Goal: Task Accomplishment & Management: Complete application form

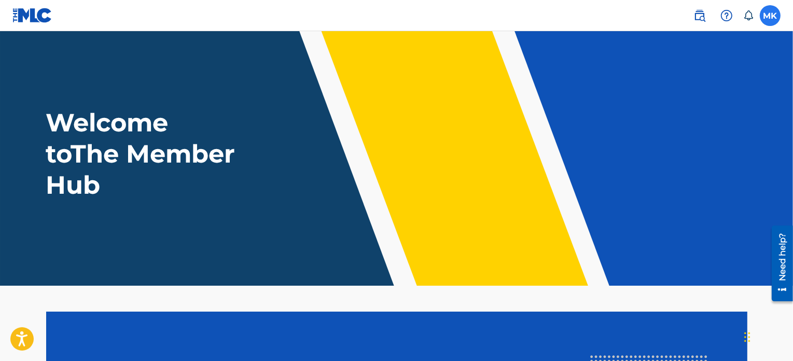
click at [773, 16] on label at bounding box center [770, 15] width 21 height 21
click at [771, 16] on input "MK [PERSON_NAME] [EMAIL_ADDRESS][DOMAIN_NAME] Notification Preferences Profile …" at bounding box center [771, 16] width 0 height 0
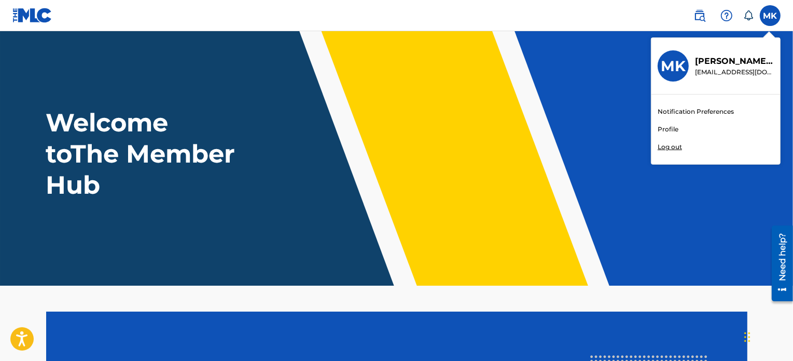
click at [670, 127] on link "Profile" at bounding box center [668, 129] width 21 height 9
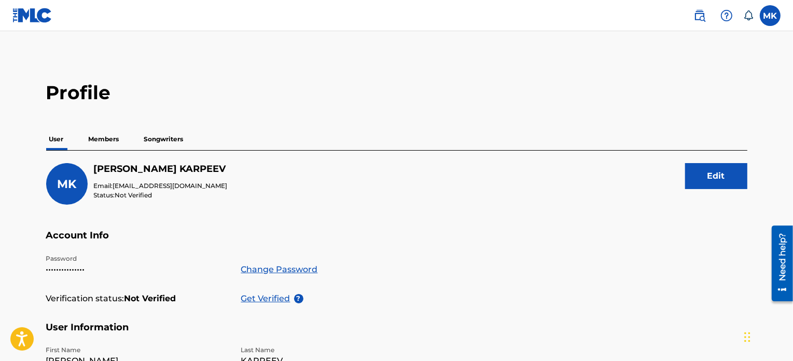
click at [105, 137] on p "Members" at bounding box center [104, 139] width 37 height 22
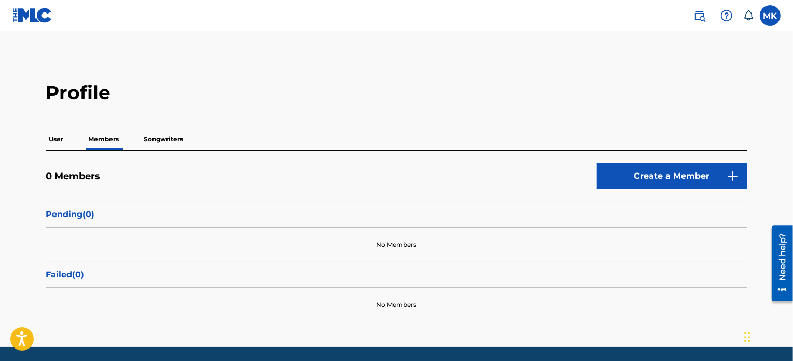
click at [181, 139] on p "Songwriters" at bounding box center [164, 139] width 46 height 22
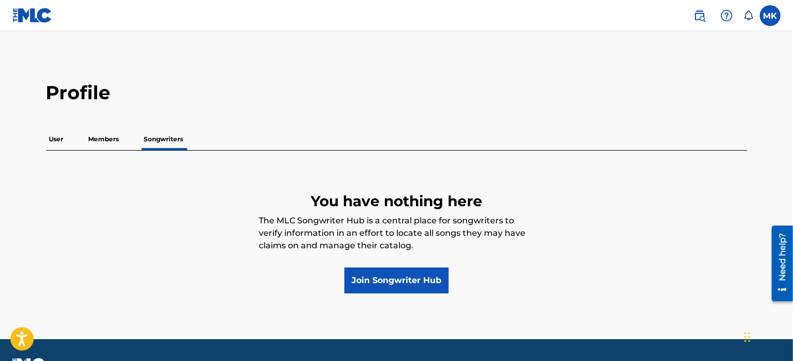
click at [109, 137] on p "Members" at bounding box center [104, 139] width 37 height 22
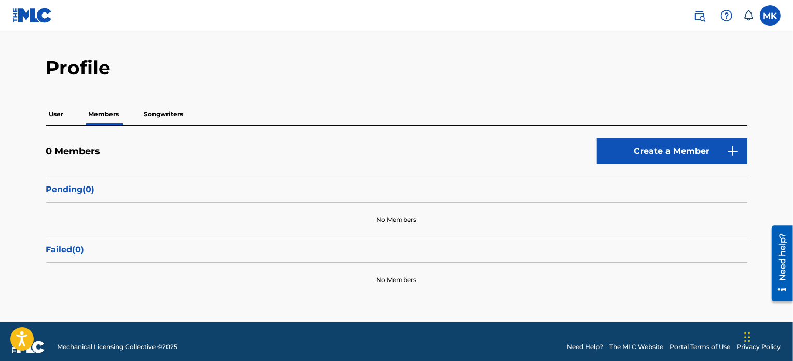
scroll to position [35, 0]
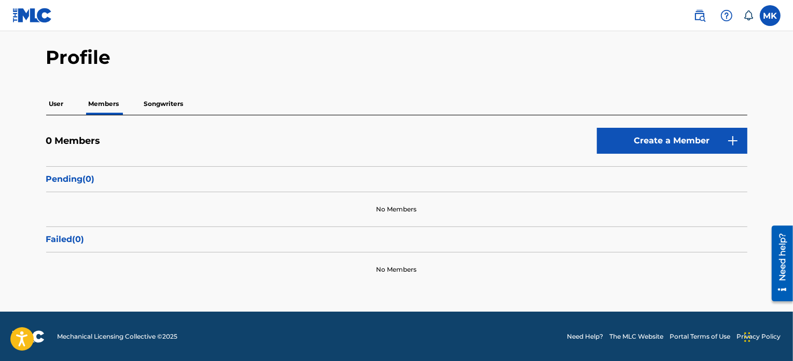
click at [53, 104] on p "User" at bounding box center [56, 104] width 21 height 22
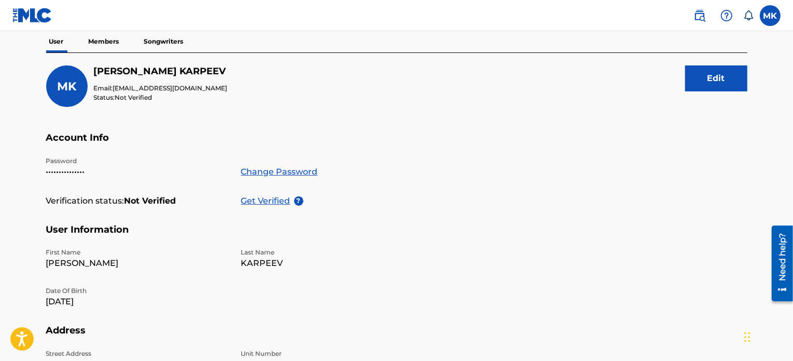
scroll to position [104, 0]
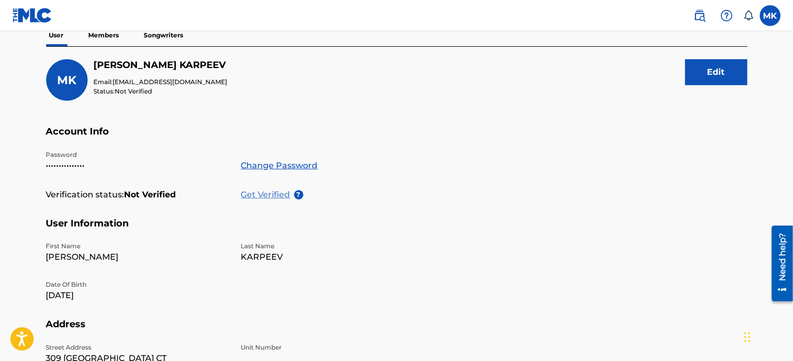
click at [267, 193] on p "Get Verified" at bounding box center [267, 194] width 53 height 12
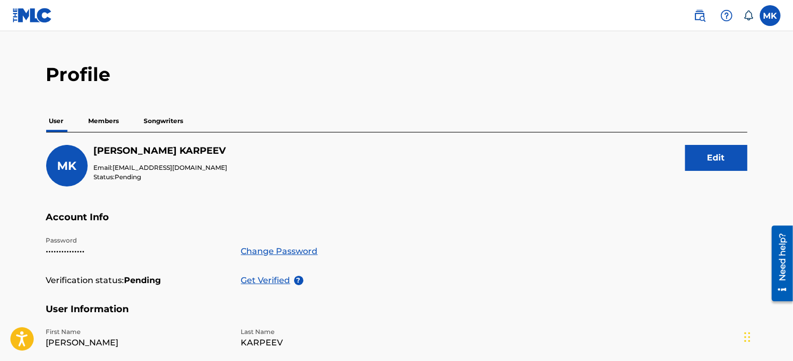
scroll to position [0, 0]
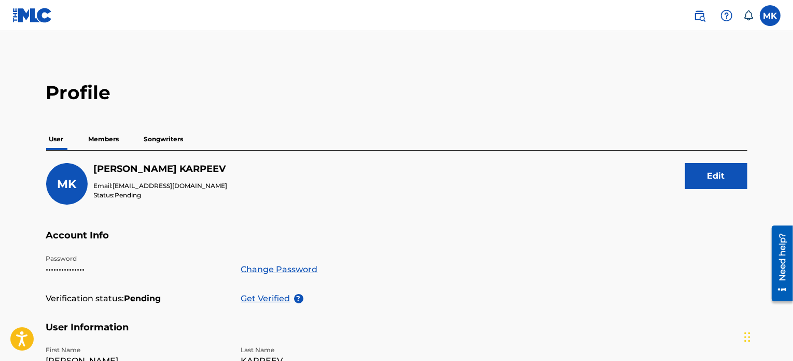
click at [117, 139] on p "Members" at bounding box center [104, 139] width 37 height 22
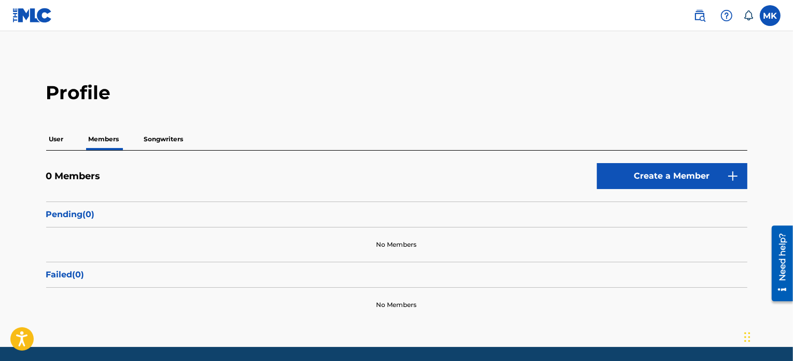
click at [162, 138] on p "Songwriters" at bounding box center [164, 139] width 46 height 22
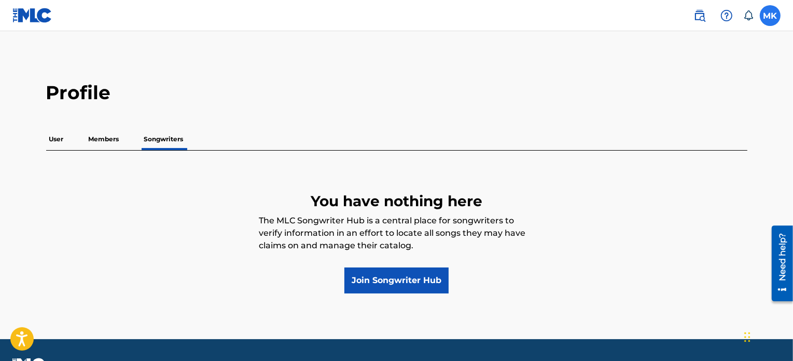
click at [777, 15] on label at bounding box center [770, 15] width 21 height 21
click at [771, 16] on input "MK [PERSON_NAME] [EMAIL_ADDRESS][DOMAIN_NAME] Notification Preferences Profile …" at bounding box center [771, 16] width 0 height 0
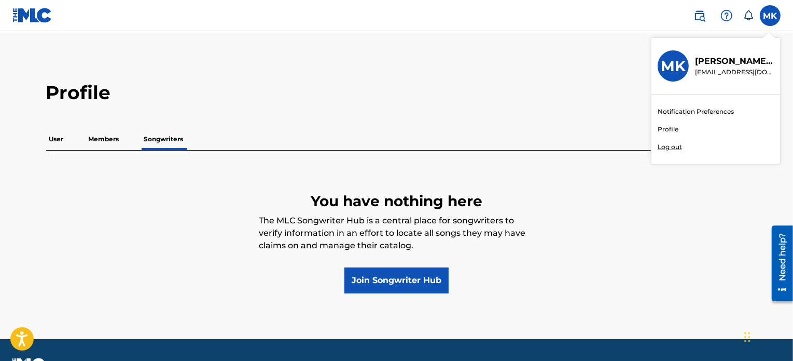
click at [665, 128] on link "Profile" at bounding box center [668, 129] width 21 height 9
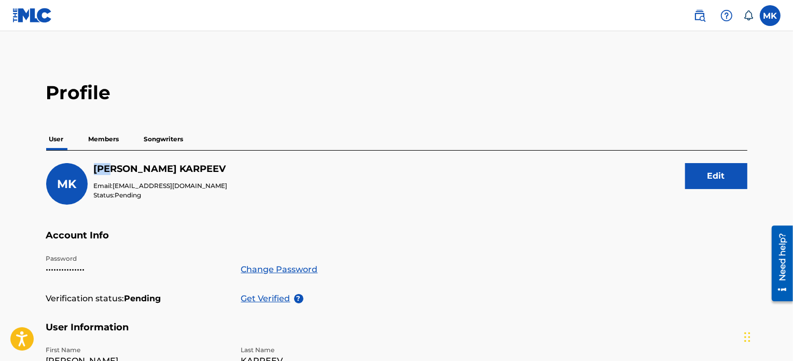
drag, startPoint x: 94, startPoint y: 170, endPoint x: 114, endPoint y: 169, distance: 19.7
click at [114, 169] on h5 "[PERSON_NAME]" at bounding box center [161, 169] width 134 height 12
click at [120, 168] on h5 "[PERSON_NAME]" at bounding box center [161, 169] width 134 height 12
drag, startPoint x: 111, startPoint y: 168, endPoint x: 147, endPoint y: 167, distance: 36.3
click at [134, 168] on h5 "[PERSON_NAME]" at bounding box center [161, 169] width 134 height 12
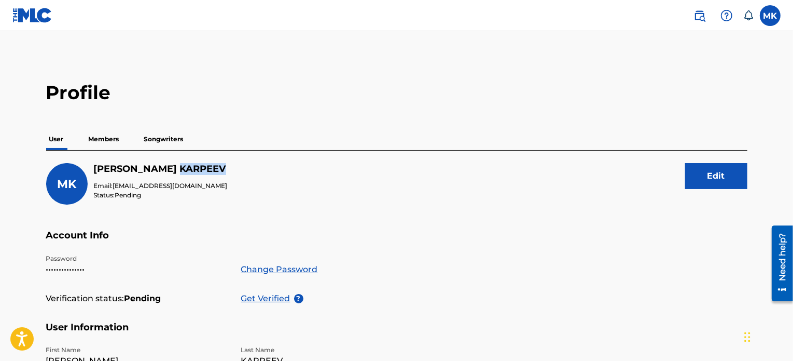
drag, startPoint x: 139, startPoint y: 169, endPoint x: 201, endPoint y: 170, distance: 61.8
click at [201, 170] on h5 "[PERSON_NAME]" at bounding box center [161, 169] width 134 height 12
click at [773, 13] on label at bounding box center [770, 15] width 21 height 21
click at [771, 16] on input "MK [PERSON_NAME] [EMAIL_ADDRESS][DOMAIN_NAME] Notification Preferences Profile …" at bounding box center [771, 16] width 0 height 0
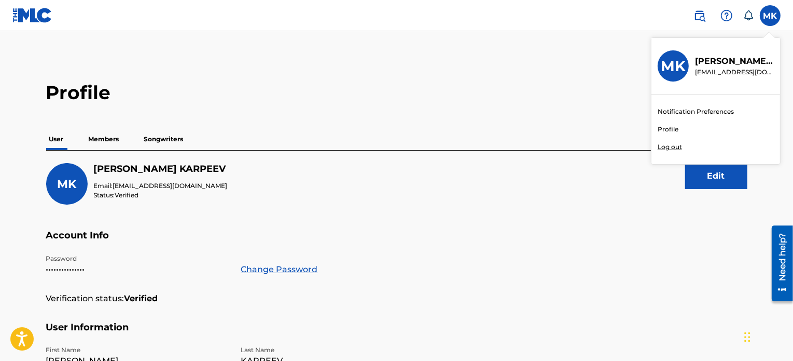
click at [674, 146] on p "Log out" at bounding box center [670, 146] width 24 height 9
click at [771, 16] on input "MK [PERSON_NAME] [EMAIL_ADDRESS][DOMAIN_NAME] Notification Preferences Profile …" at bounding box center [771, 16] width 0 height 0
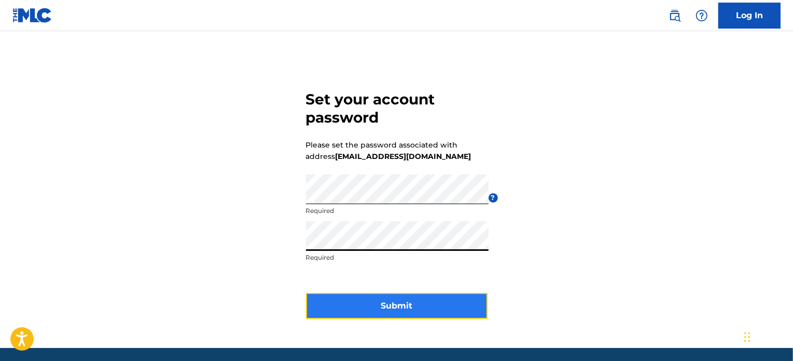
click at [402, 308] on button "Submit" at bounding box center [397, 306] width 182 height 26
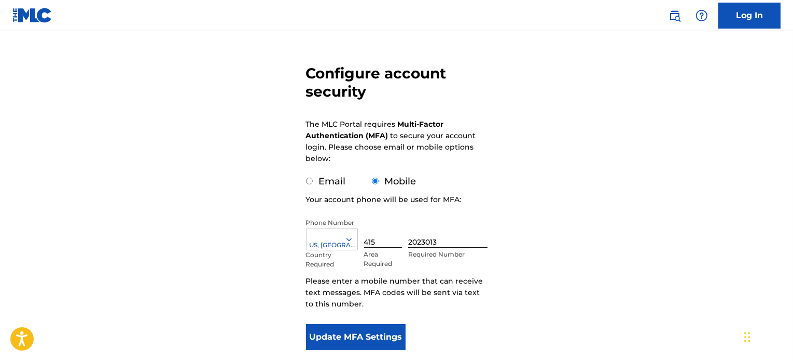
scroll to position [86, 0]
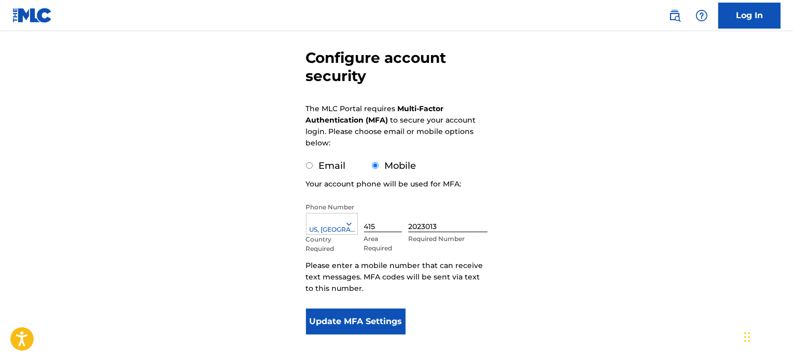
click at [308, 166] on input "Email" at bounding box center [309, 165] width 7 height 7
radio input "true"
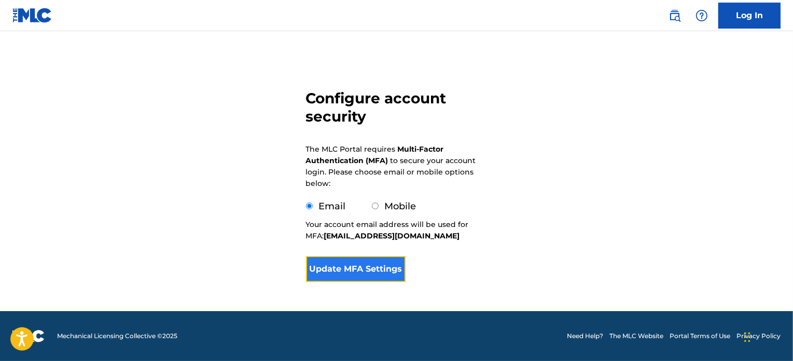
click at [365, 269] on button "Update MFA Settings" at bounding box center [356, 269] width 100 height 26
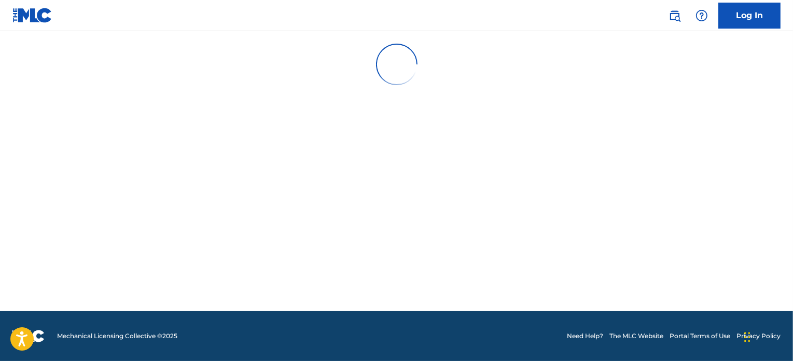
scroll to position [0, 0]
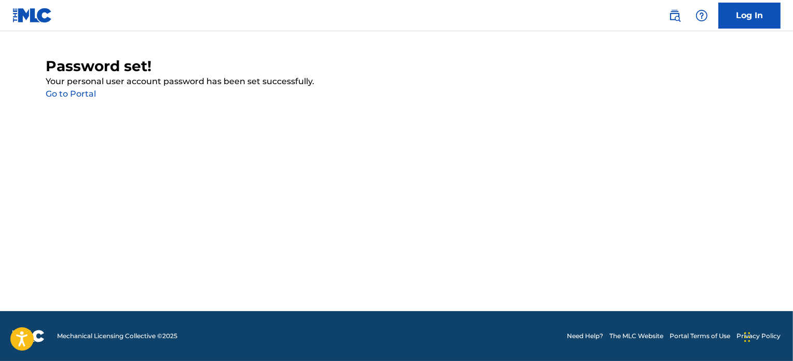
click at [68, 92] on link "Go to Portal" at bounding box center [71, 94] width 50 height 10
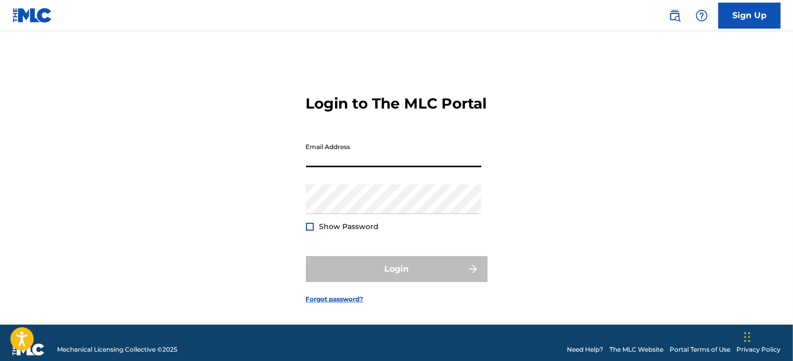
click at [406, 167] on input "Email Address" at bounding box center [393, 153] width 175 height 30
type input "[EMAIL_ADDRESS][DOMAIN_NAME]"
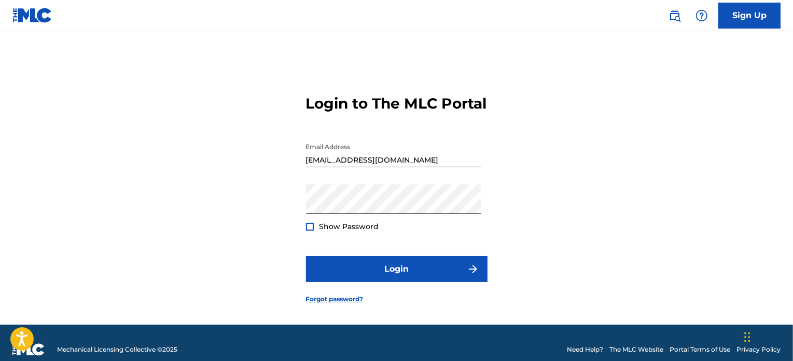
click at [307, 230] on div at bounding box center [310, 227] width 8 height 8
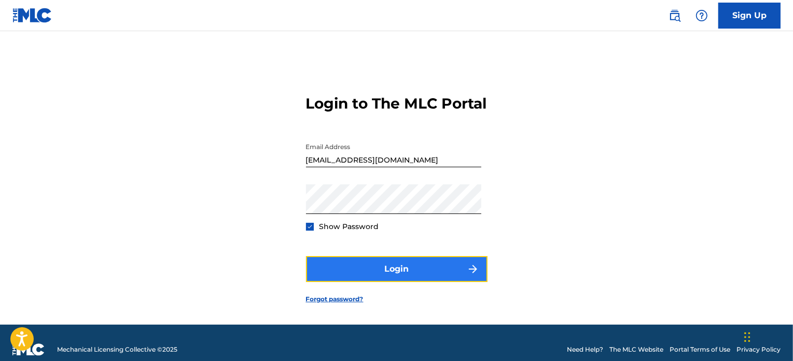
click at [424, 282] on button "Login" at bounding box center [397, 269] width 182 height 26
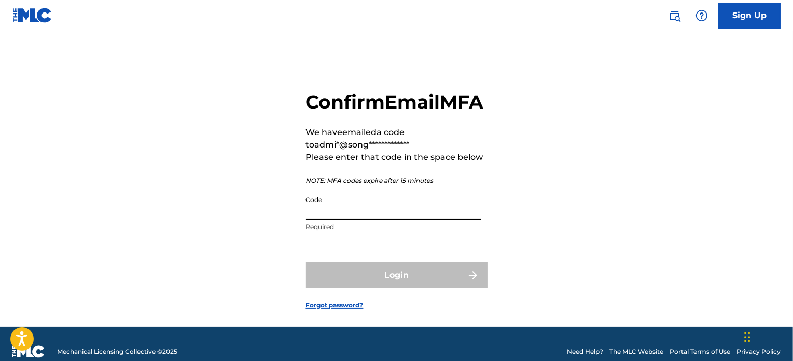
click at [382, 220] on input "Code" at bounding box center [393, 205] width 175 height 30
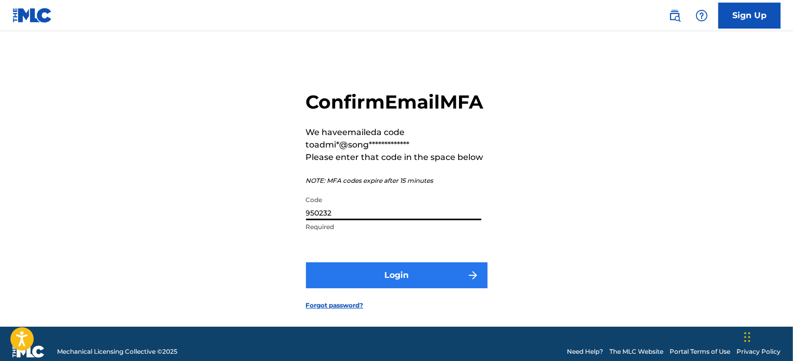
type input "950232"
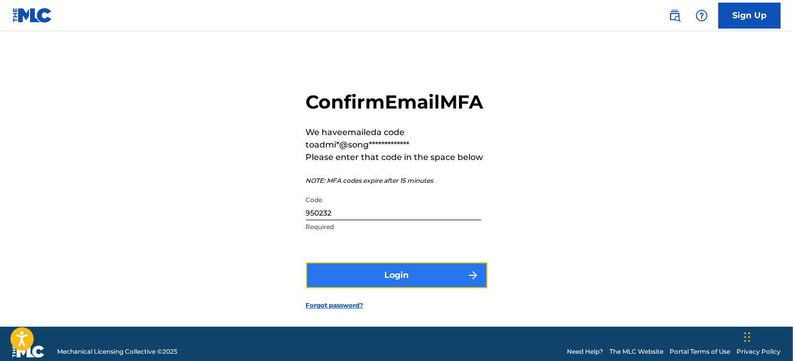
click at [415, 288] on button "Login" at bounding box center [397, 275] width 182 height 26
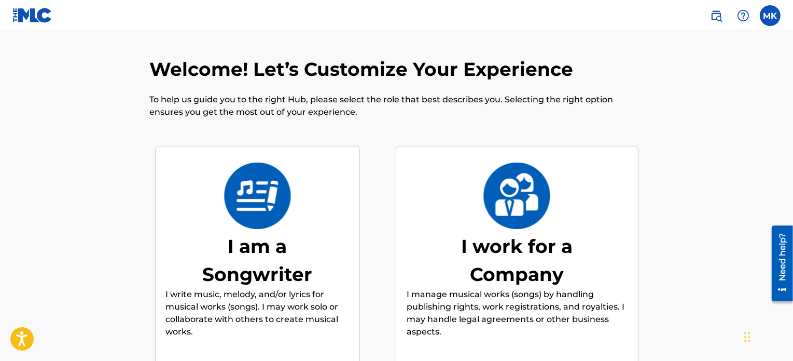
click at [270, 237] on div "I am a Songwriter" at bounding box center [258, 260] width 156 height 56
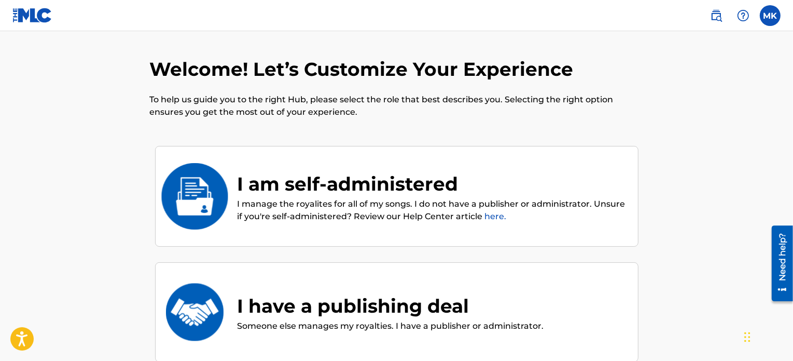
click at [496, 212] on link "here." at bounding box center [496, 216] width 22 height 10
click at [331, 175] on div "I am self-administered" at bounding box center [433, 184] width 390 height 28
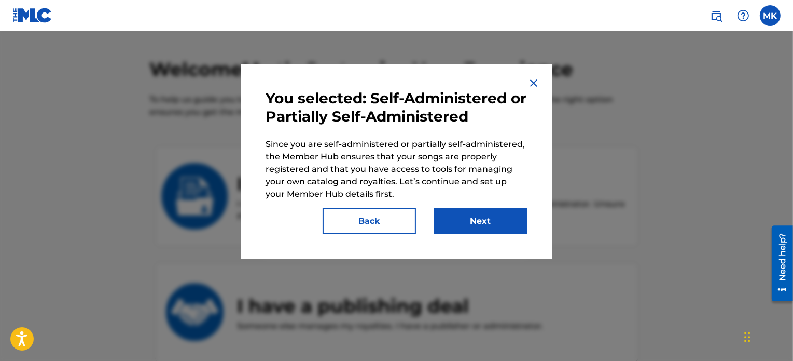
click at [537, 85] on img at bounding box center [534, 83] width 12 height 12
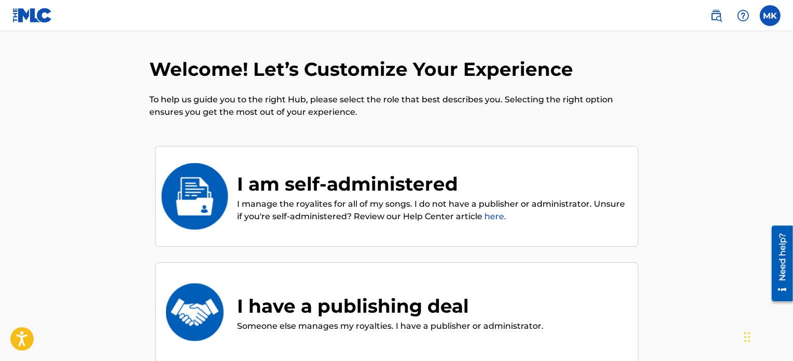
click at [342, 184] on div "I am self-administered" at bounding box center [433, 184] width 390 height 28
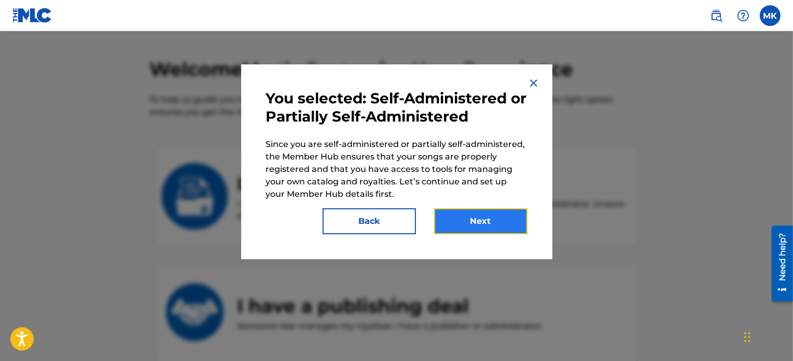
click at [452, 214] on button "Next" at bounding box center [480, 221] width 93 height 26
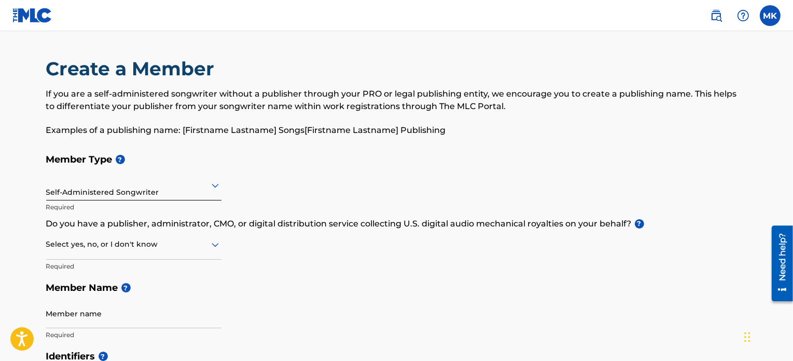
click at [217, 185] on icon at bounding box center [215, 186] width 7 height 4
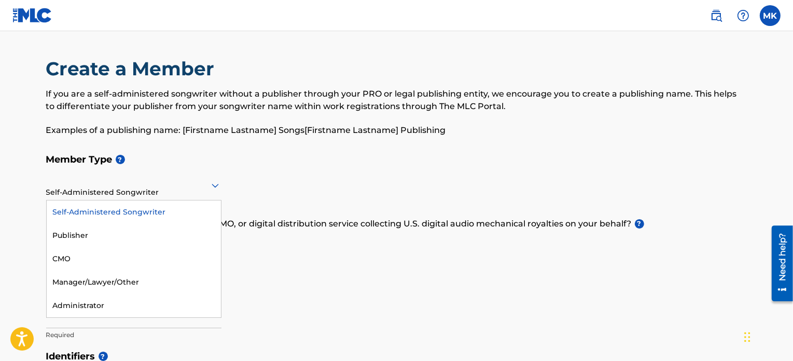
click at [216, 184] on icon at bounding box center [215, 185] width 12 height 12
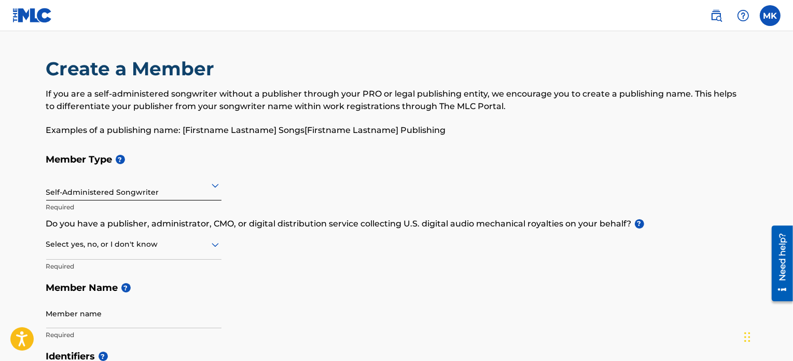
click at [198, 247] on div at bounding box center [133, 244] width 175 height 13
click at [214, 243] on icon at bounding box center [215, 244] width 12 height 12
click at [126, 289] on div "No" at bounding box center [134, 294] width 174 height 23
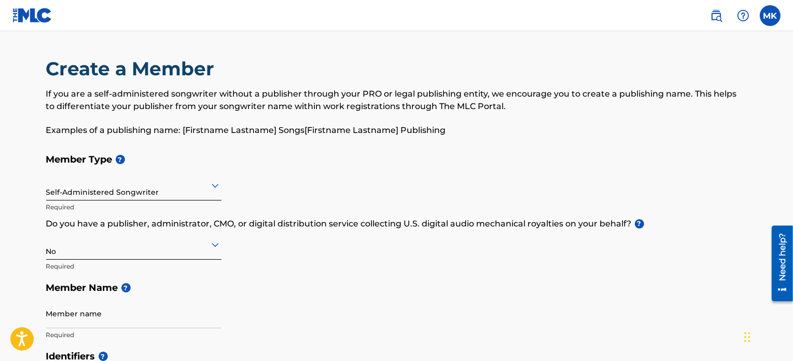
scroll to position [52, 0]
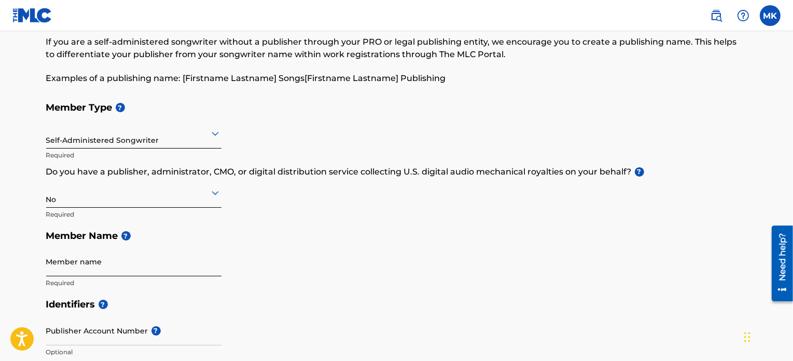
click at [88, 265] on input "Member name" at bounding box center [133, 261] width 175 height 30
click at [336, 268] on div "Member Type ? Self-Administered Songwriter Required Do you have a publisher, ad…" at bounding box center [397, 195] width 702 height 197
click at [203, 188] on div at bounding box center [133, 192] width 175 height 13
click at [113, 259] on div "I don't know" at bounding box center [134, 265] width 174 height 23
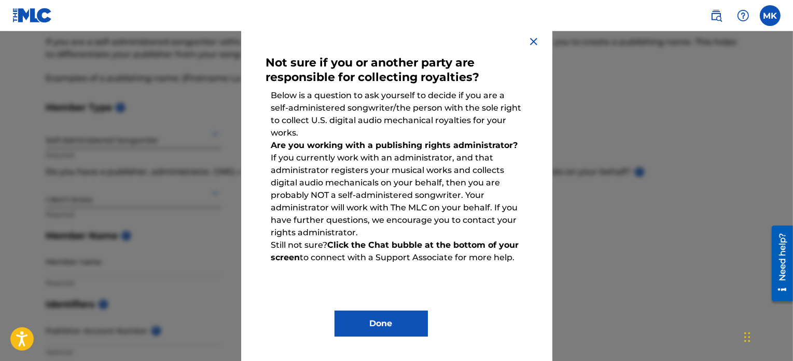
scroll to position [104, 0]
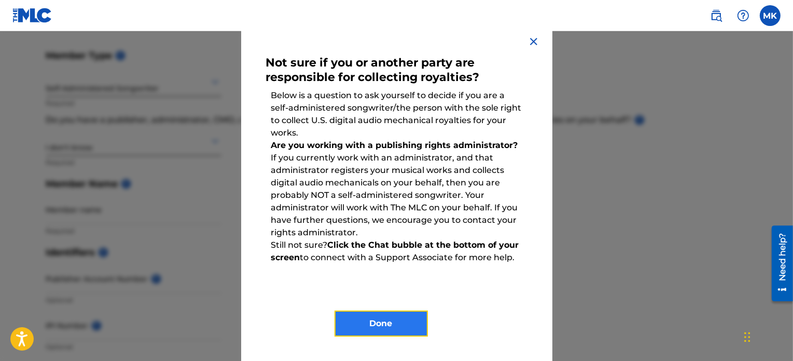
click at [389, 314] on button "Done" at bounding box center [381, 323] width 93 height 26
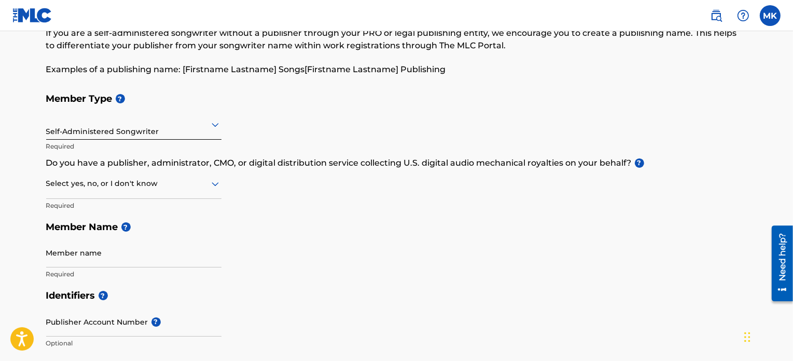
scroll to position [52, 0]
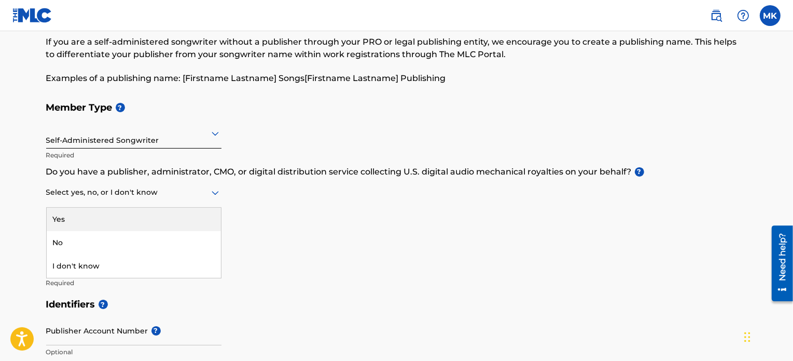
click at [209, 193] on div at bounding box center [133, 192] width 175 height 13
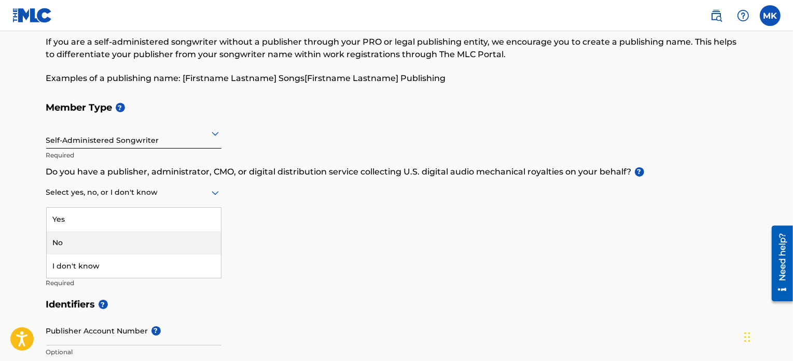
click at [121, 240] on div "No" at bounding box center [134, 242] width 174 height 23
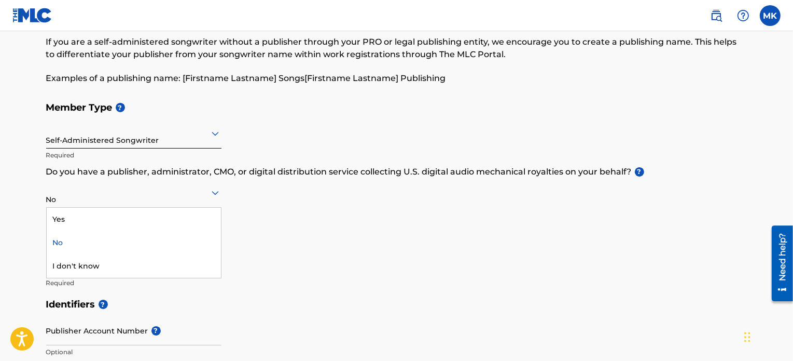
click at [206, 196] on div at bounding box center [133, 192] width 175 height 13
click at [105, 240] on div "No" at bounding box center [134, 242] width 174 height 23
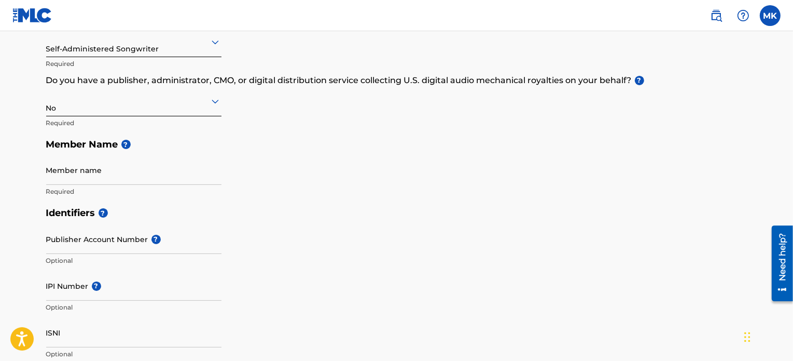
scroll to position [0, 0]
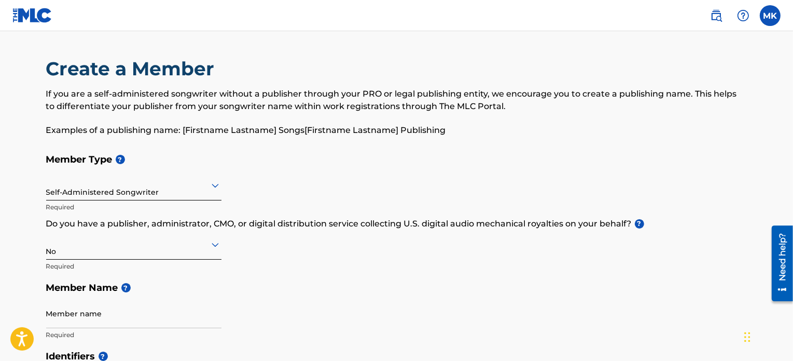
click at [214, 242] on icon at bounding box center [215, 244] width 12 height 12
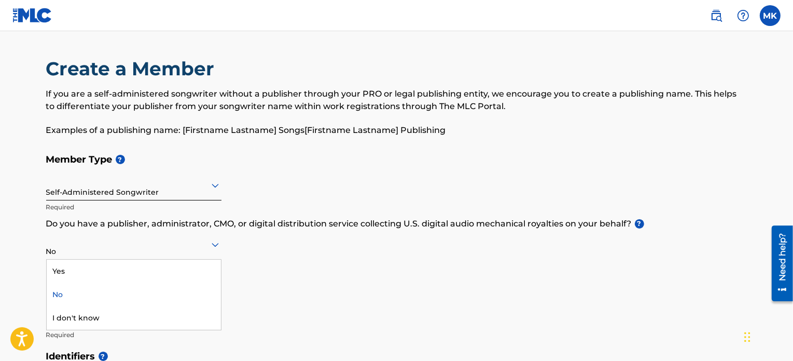
click at [64, 295] on div "No" at bounding box center [134, 294] width 174 height 23
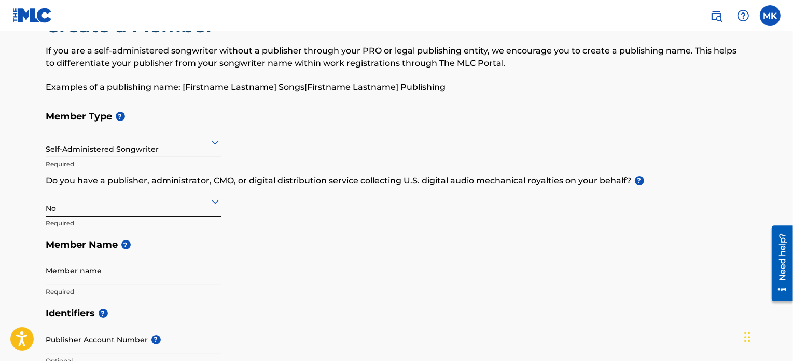
scroll to position [52, 0]
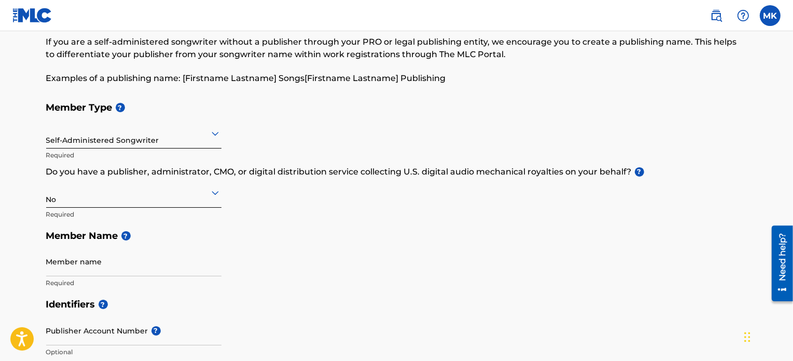
click at [216, 193] on icon at bounding box center [215, 193] width 7 height 4
click at [126, 215] on div "Yes" at bounding box center [134, 219] width 174 height 23
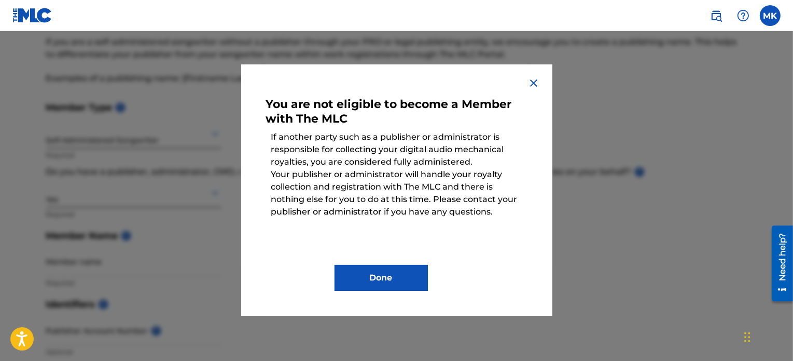
click at [534, 81] on img at bounding box center [534, 83] width 12 height 12
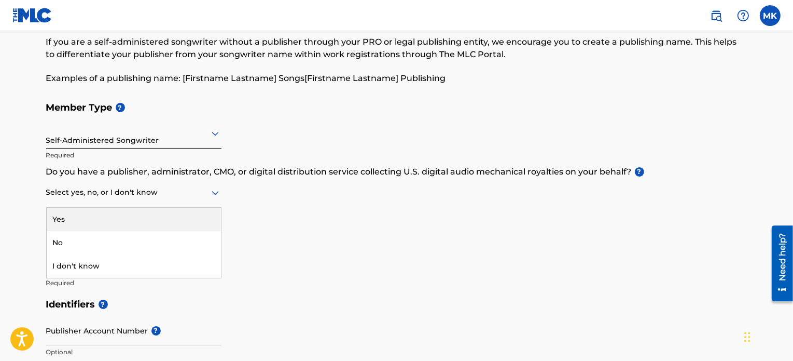
click at [190, 189] on div at bounding box center [133, 192] width 175 height 13
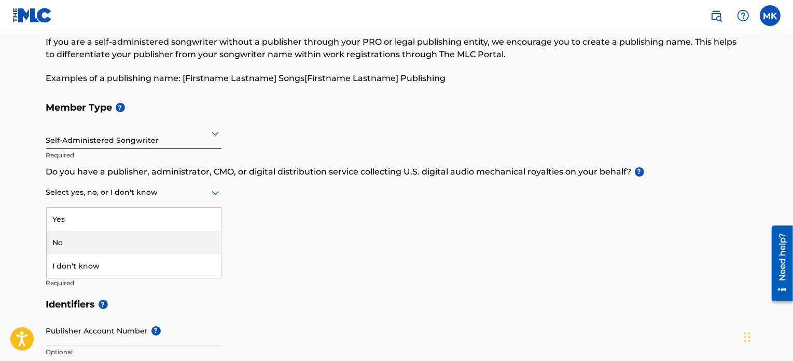
click at [66, 241] on div "No" at bounding box center [134, 242] width 174 height 23
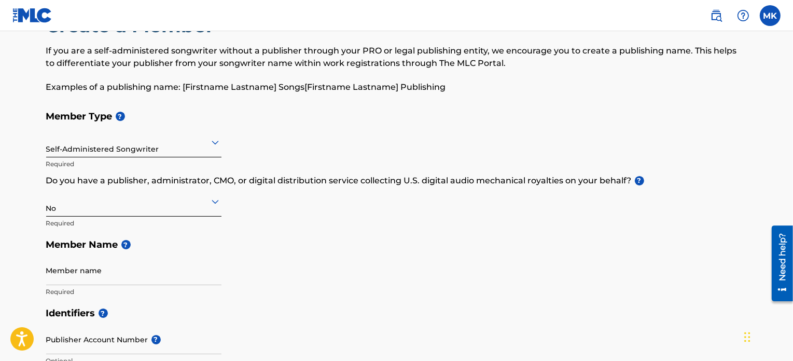
scroll to position [104, 0]
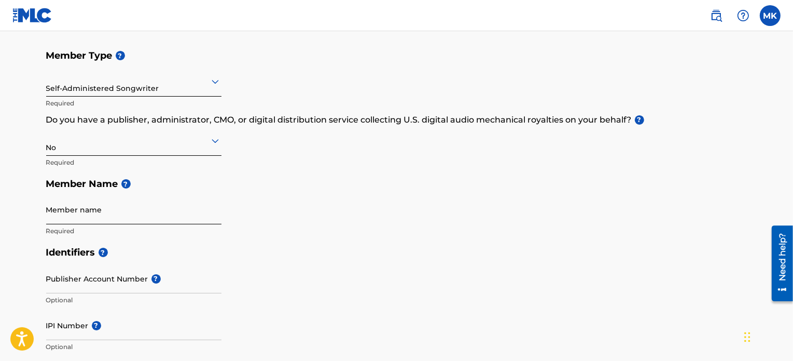
click at [136, 216] on input "Member name" at bounding box center [133, 210] width 175 height 30
type input "MIKHAIL KARPEEV"
click at [127, 213] on input "MIKHAIL KARPEEV" at bounding box center [133, 210] width 175 height 30
click at [49, 215] on input "MIKHAIL KARPEEV" at bounding box center [133, 210] width 175 height 30
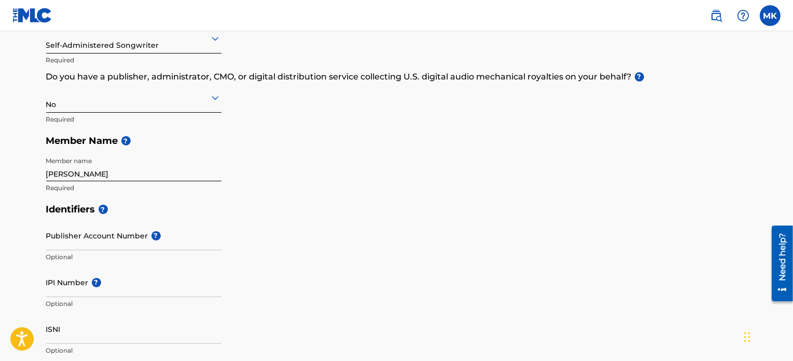
scroll to position [156, 0]
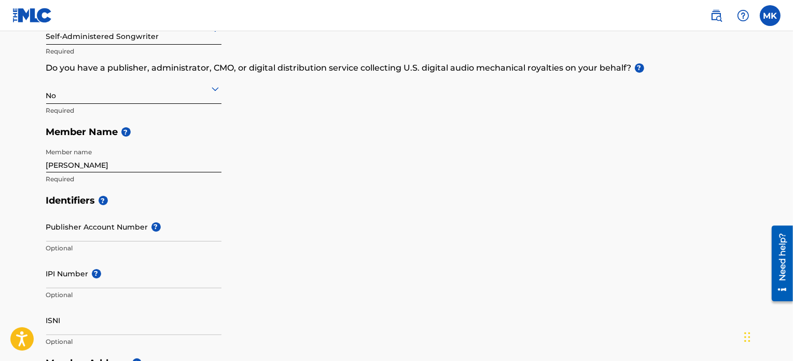
click at [12, 190] on main "Create a Member If you are a self-administered songwriter without a publisher t…" at bounding box center [396, 341] width 793 height 932
click at [26, 198] on main "Create a Member If you are a self-administered songwriter without a publisher t…" at bounding box center [396, 341] width 793 height 932
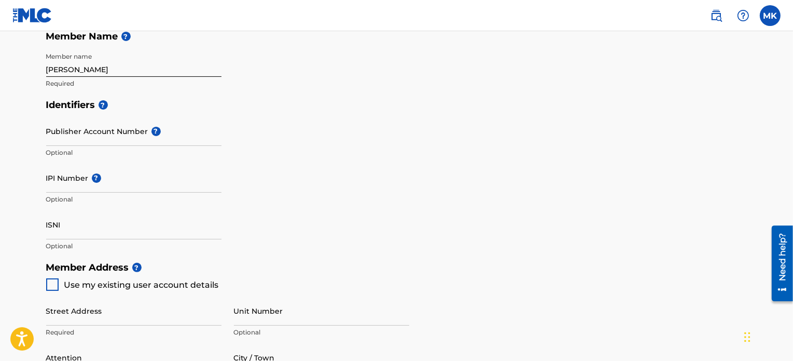
scroll to position [259, 0]
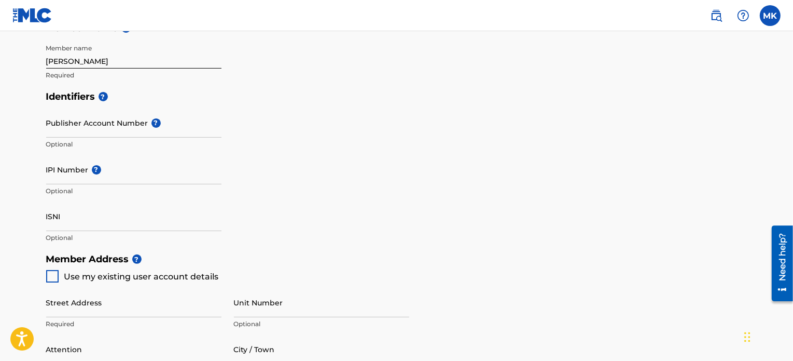
click at [25, 160] on main "Create a Member If you are a self-administered songwriter without a publisher t…" at bounding box center [396, 238] width 793 height 932
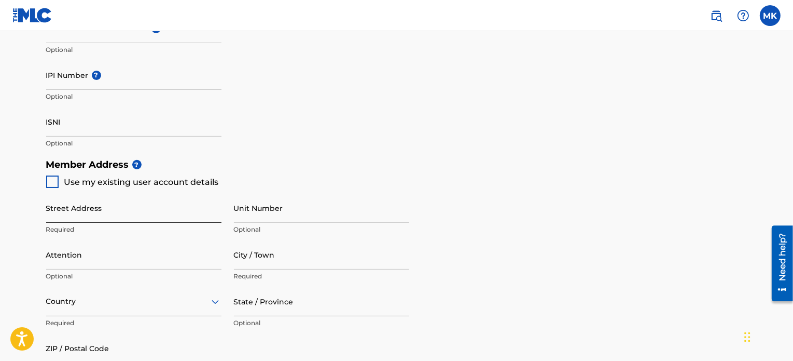
scroll to position [363, 0]
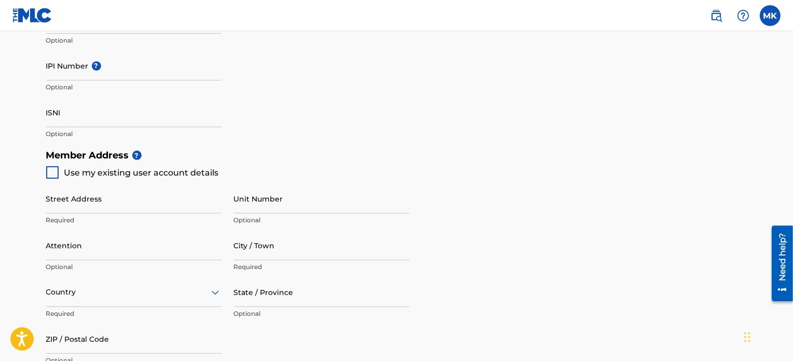
click at [47, 171] on div at bounding box center [52, 172] width 12 height 12
type input "309 [GEOGRAPHIC_DATA] CT"
type input "ROSEVILLE"
type input "95747"
type input "415"
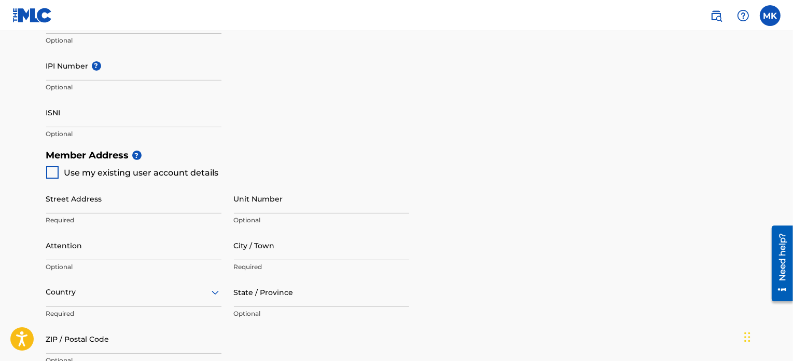
type input "2023013"
type input "[EMAIL_ADDRESS][DOMAIN_NAME]"
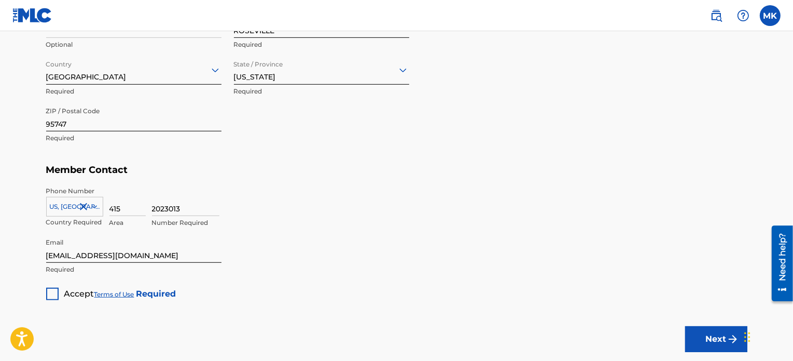
scroll to position [571, 0]
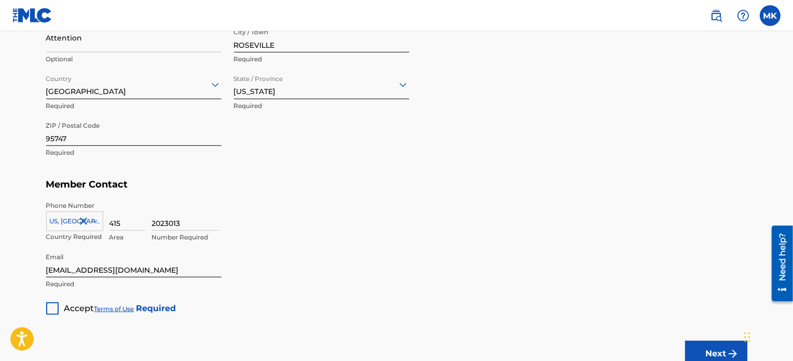
click at [53, 306] on div at bounding box center [52, 308] width 12 height 12
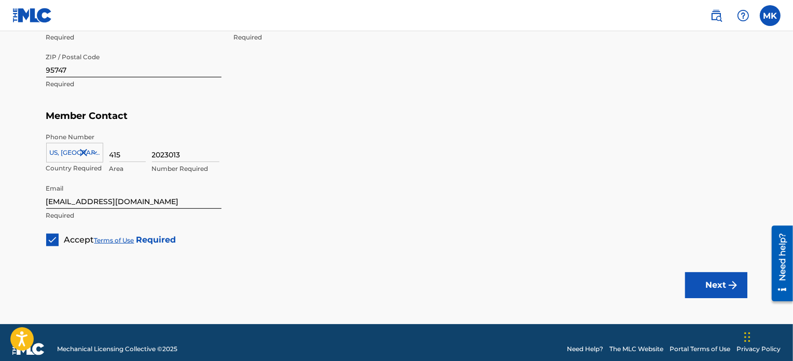
scroll to position [652, 0]
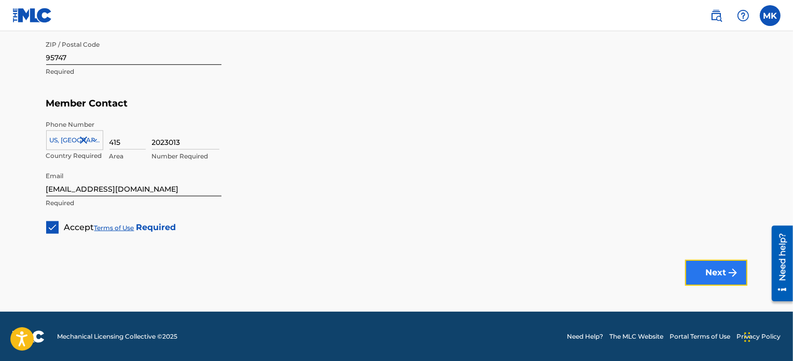
click at [704, 269] on button "Next" at bounding box center [716, 272] width 62 height 26
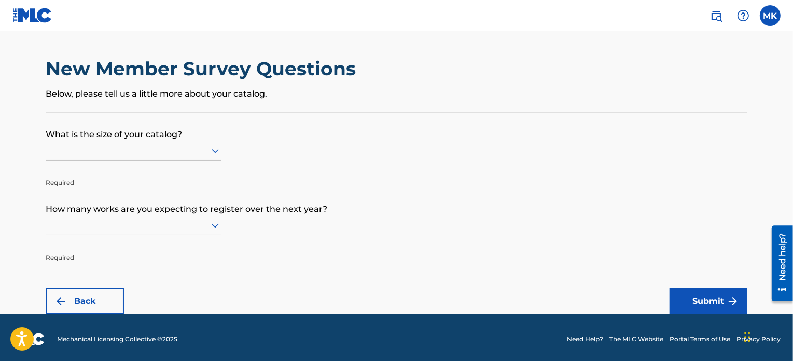
click at [218, 151] on icon at bounding box center [215, 150] width 12 height 12
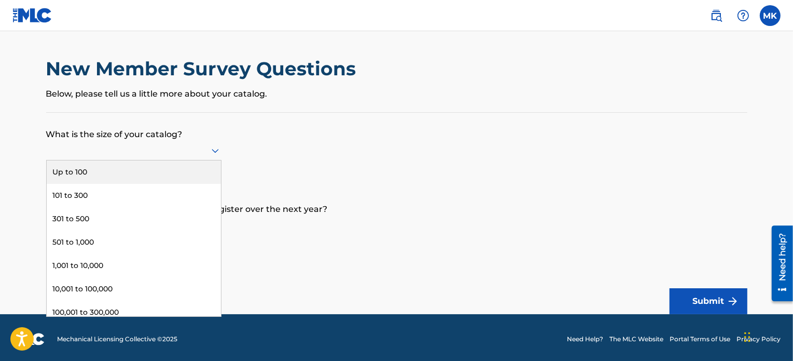
click at [26, 127] on main "New Member Survey Questions Below, please tell us a little more about your cata…" at bounding box center [396, 172] width 793 height 283
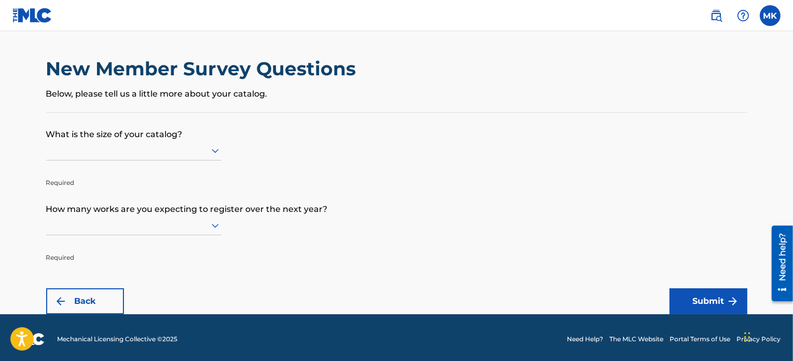
scroll to position [3, 0]
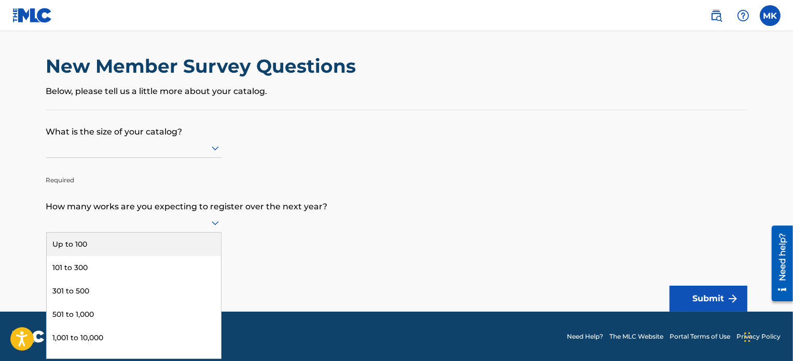
click at [219, 219] on icon at bounding box center [215, 222] width 12 height 12
click at [21, 157] on main "New Member Survey Questions Below, please tell us a little more about your cata…" at bounding box center [396, 170] width 793 height 283
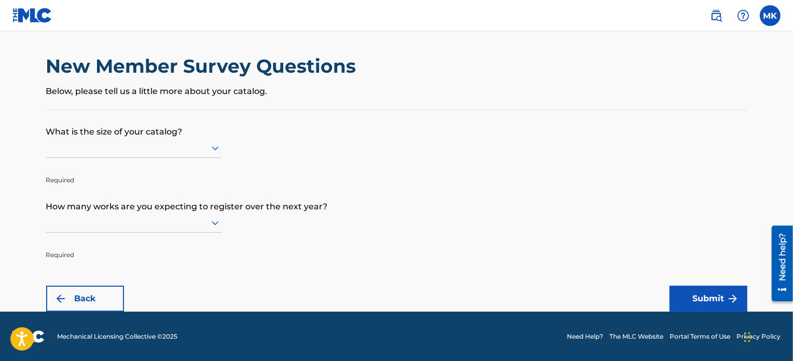
click at [209, 147] on div at bounding box center [133, 147] width 175 height 13
click at [24, 125] on main "New Member Survey Questions Below, please tell us a little more about your cata…" at bounding box center [396, 170] width 793 height 283
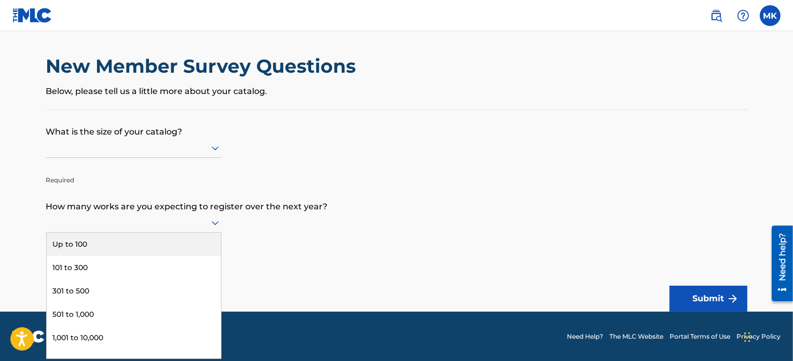
click at [188, 213] on div at bounding box center [133, 223] width 175 height 20
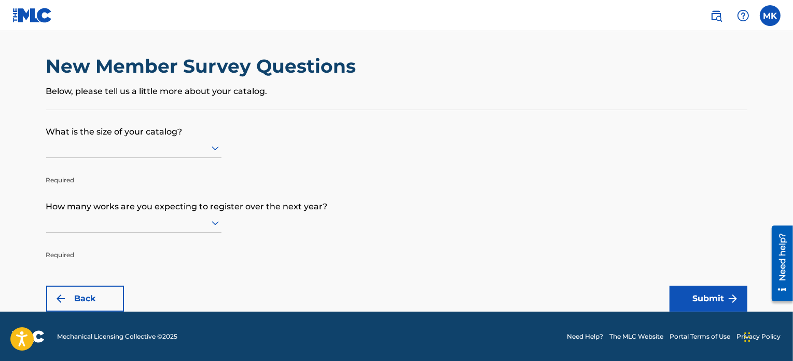
click at [417, 179] on form "What is the size of your catalog? Required How many works are you expecting to …" at bounding box center [397, 210] width 702 height 201
